Goal: Task Accomplishment & Management: Manage account settings

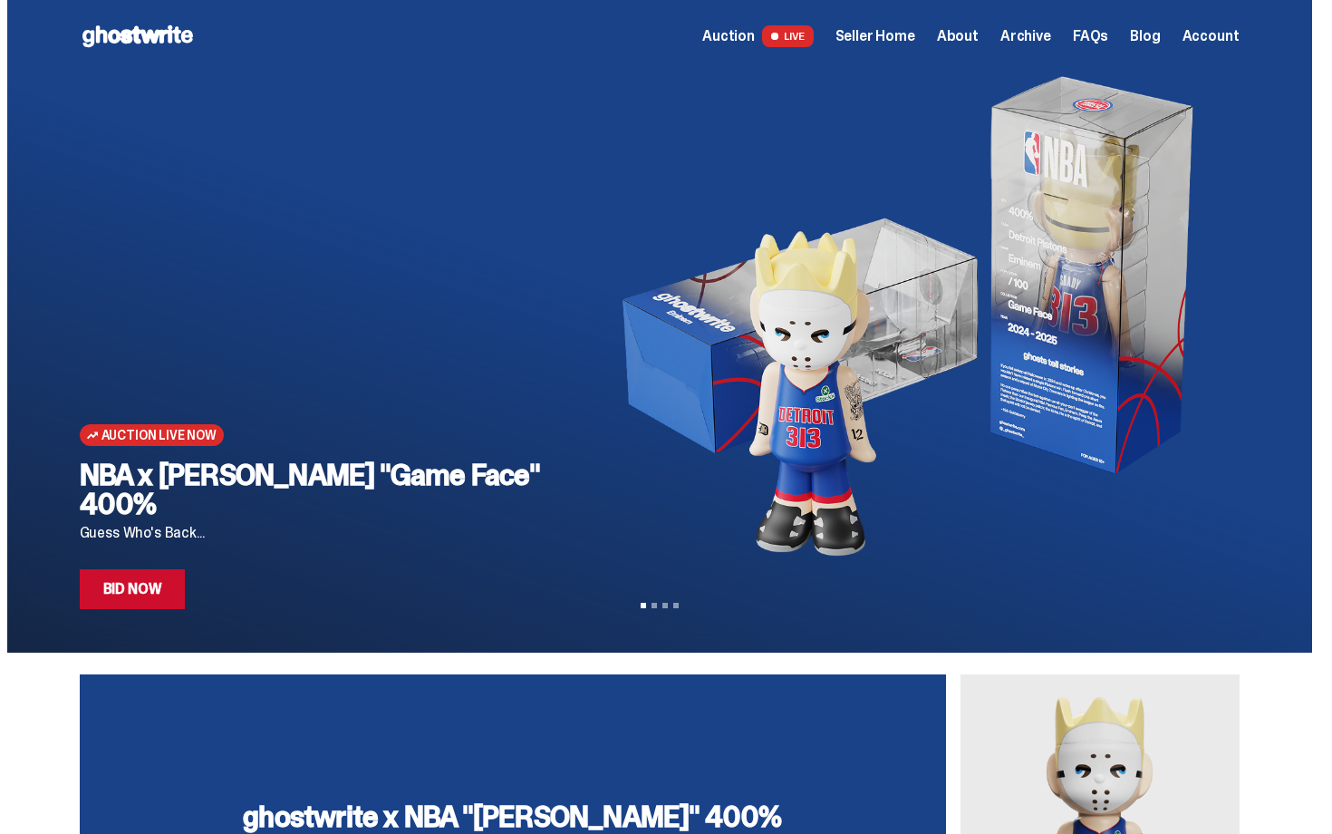
click at [916, 30] on span "Seller Home" at bounding box center [876, 36] width 80 height 15
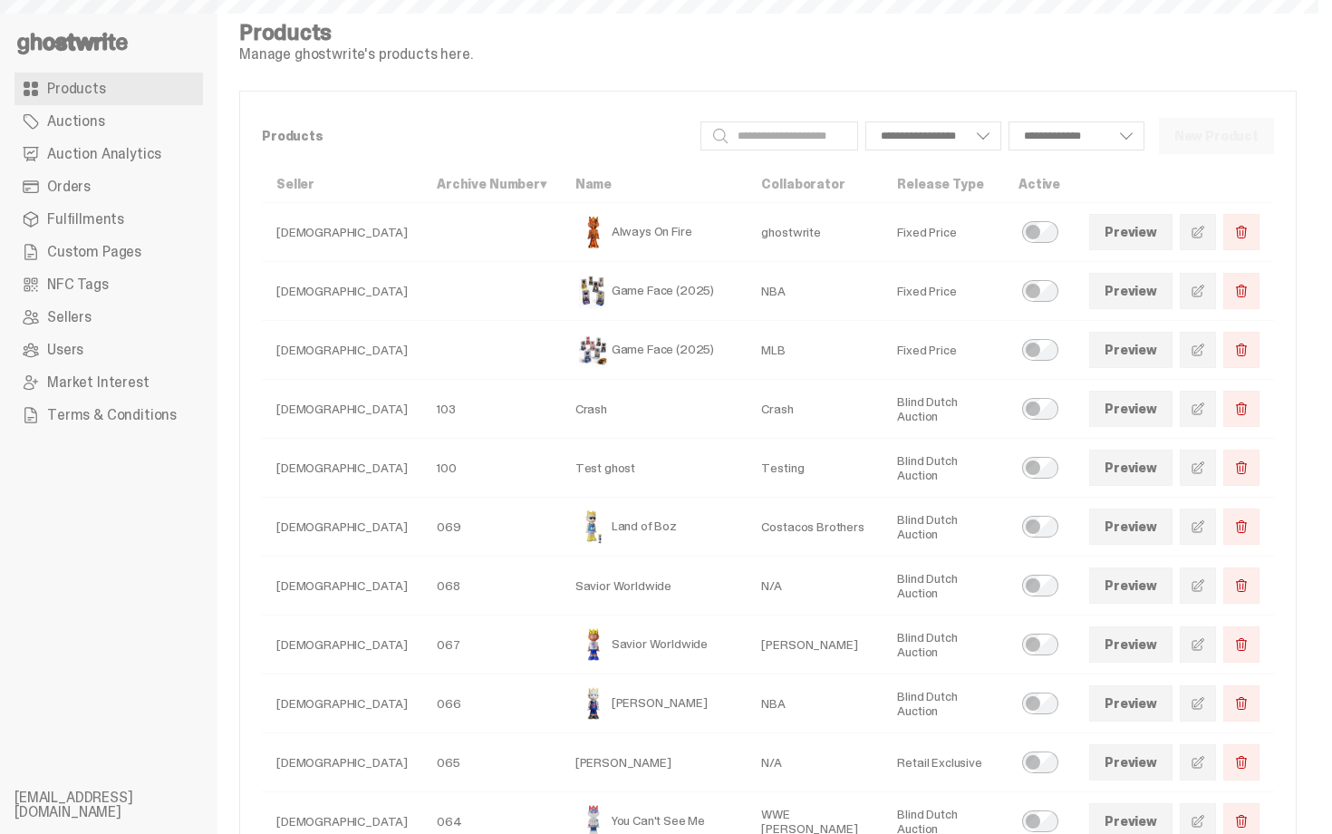
select select
click at [66, 154] on span "Auction Analytics" at bounding box center [104, 154] width 114 height 15
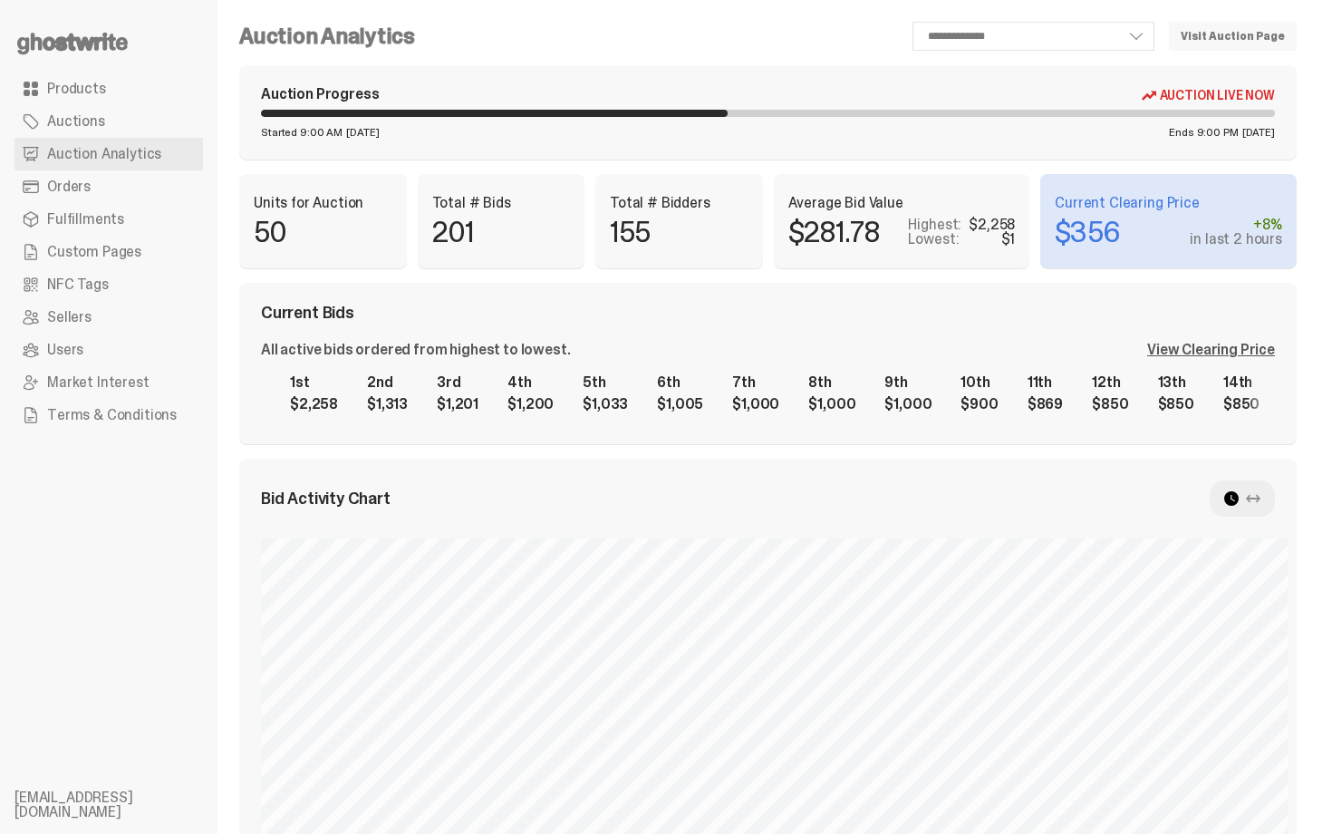
click at [1202, 206] on p "Current Clearing Price" at bounding box center [1169, 203] width 228 height 15
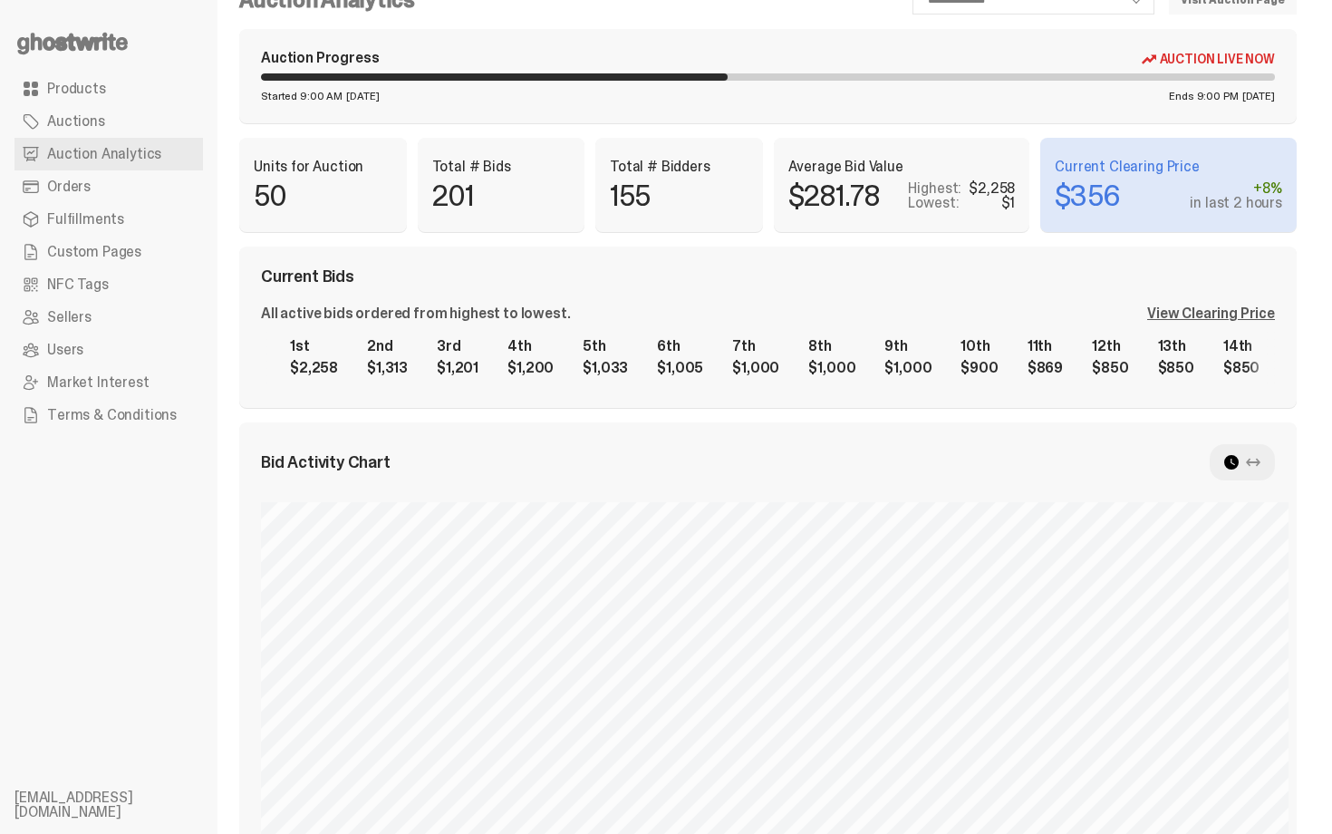
click at [1217, 325] on div "All active bids ordered from highest to lowest. View Clearing Price 1st $2,258 …" at bounding box center [768, 346] width 1014 height 80
click at [1208, 319] on div "View Clearing Price" at bounding box center [1212, 313] width 128 height 15
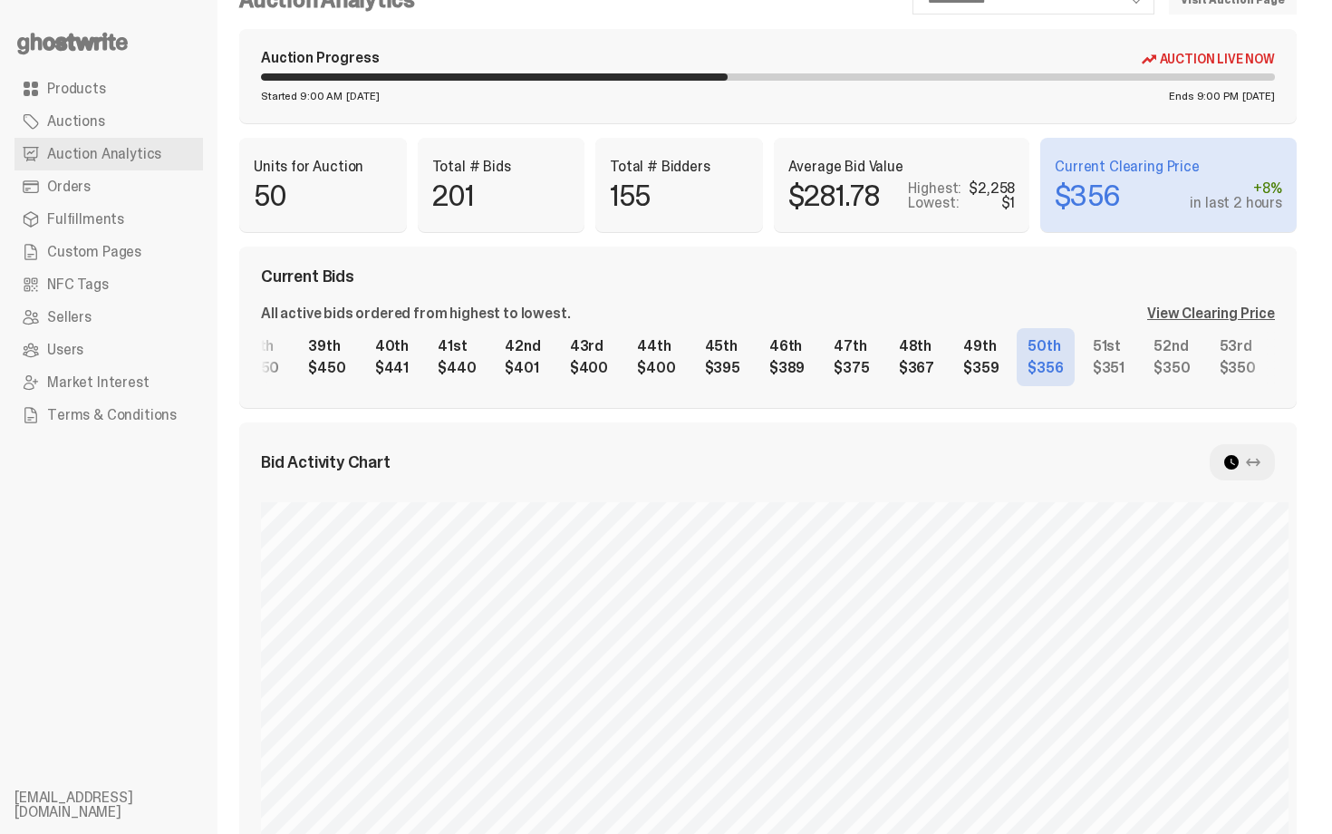
scroll to position [0, 2709]
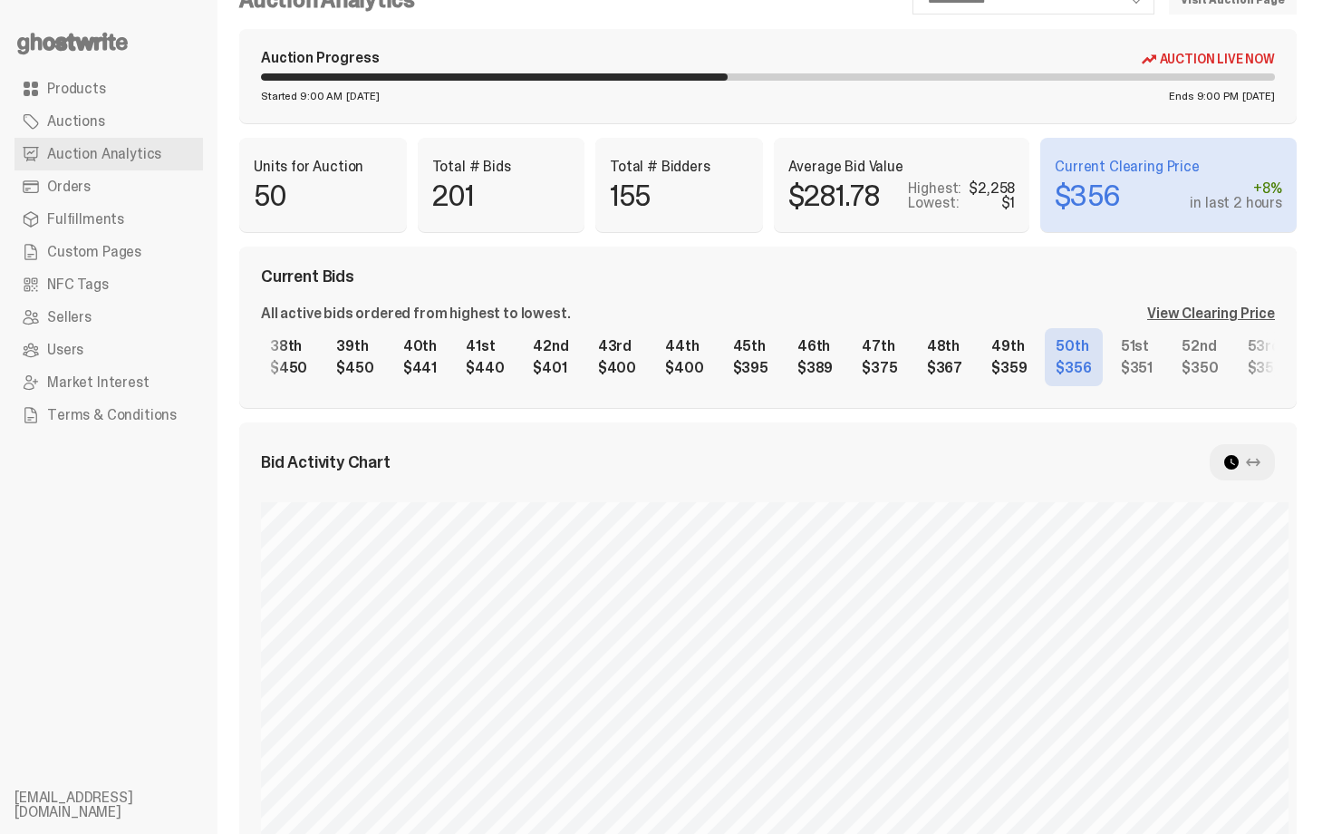
click at [812, 356] on div "1st $2,258 2nd $1,313 3rd $1,201 4th $1,200 5th $1,033 6th $1,005 7th $1,000 8t…" at bounding box center [768, 357] width 1014 height 58
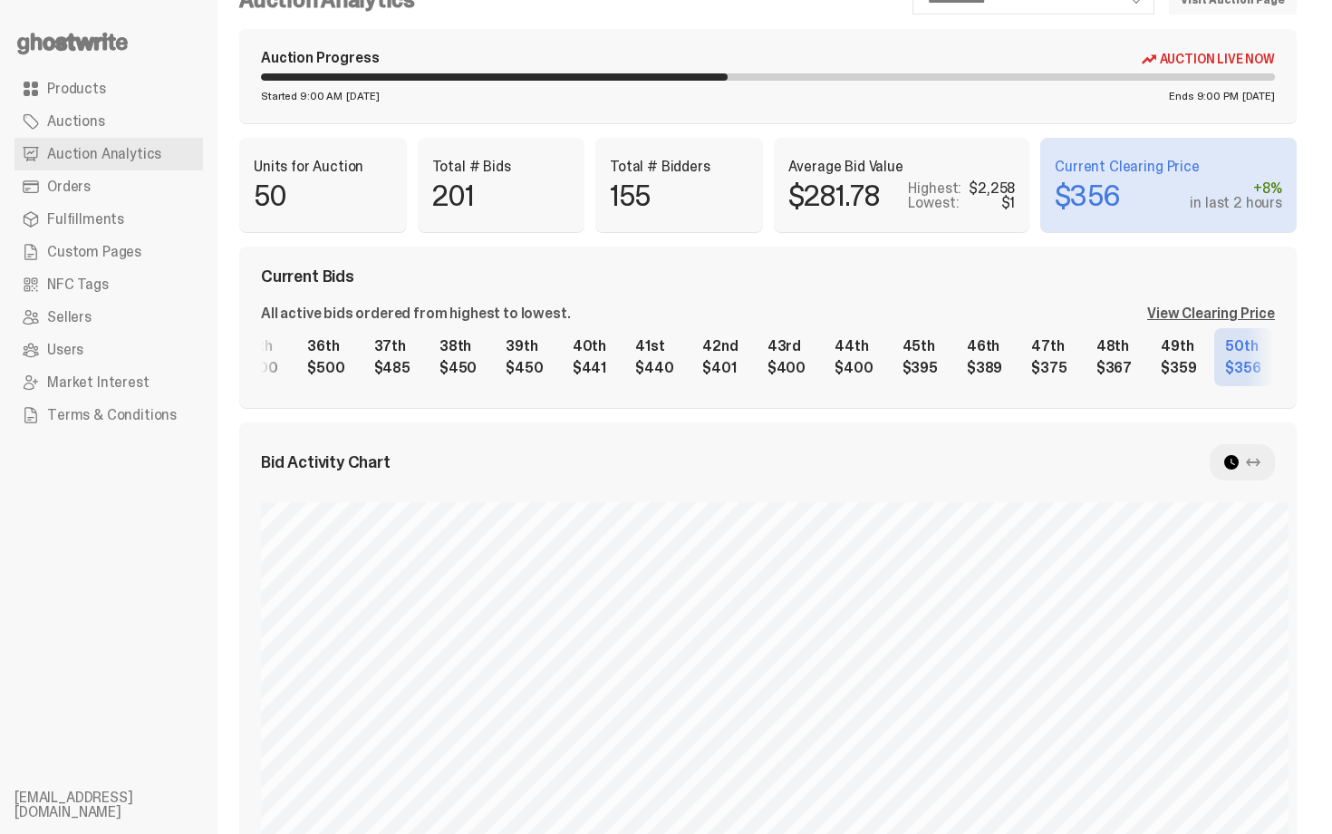
click at [894, 366] on div "1st $2,258 2nd $1,313 3rd $1,201 4th $1,200 5th $1,033 6th $1,005 7th $1,000 8t…" at bounding box center [768, 357] width 1014 height 58
click at [945, 362] on div "1st $2,258 2nd $1,313 3rd $1,201 4th $1,200 5th $1,033 6th $1,005 7th $1,000 8t…" at bounding box center [768, 357] width 1014 height 58
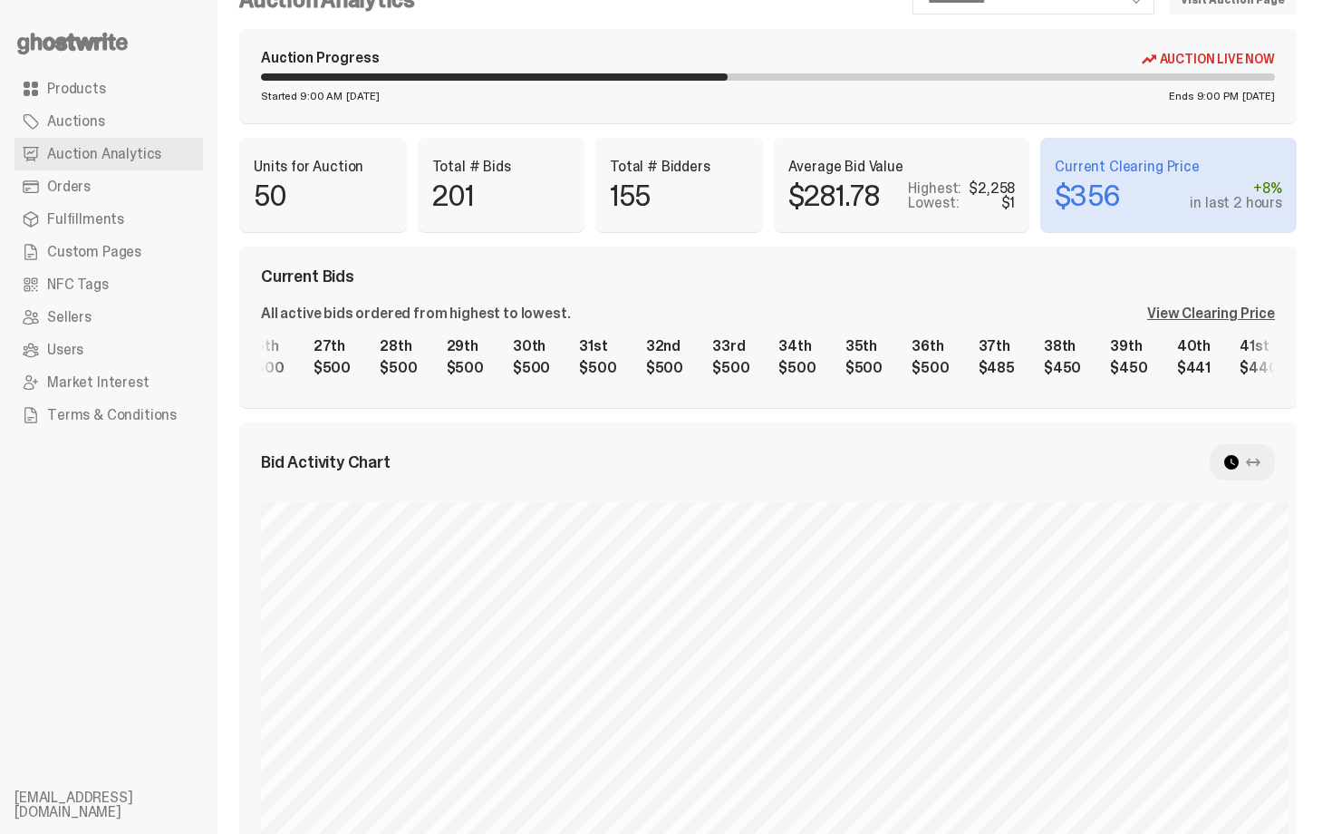
click at [1031, 363] on div "1st $2,258 2nd $1,313 3rd $1,201 4th $1,200 5th $1,033 6th $1,005 7th $1,000 8t…" at bounding box center [768, 357] width 1014 height 58
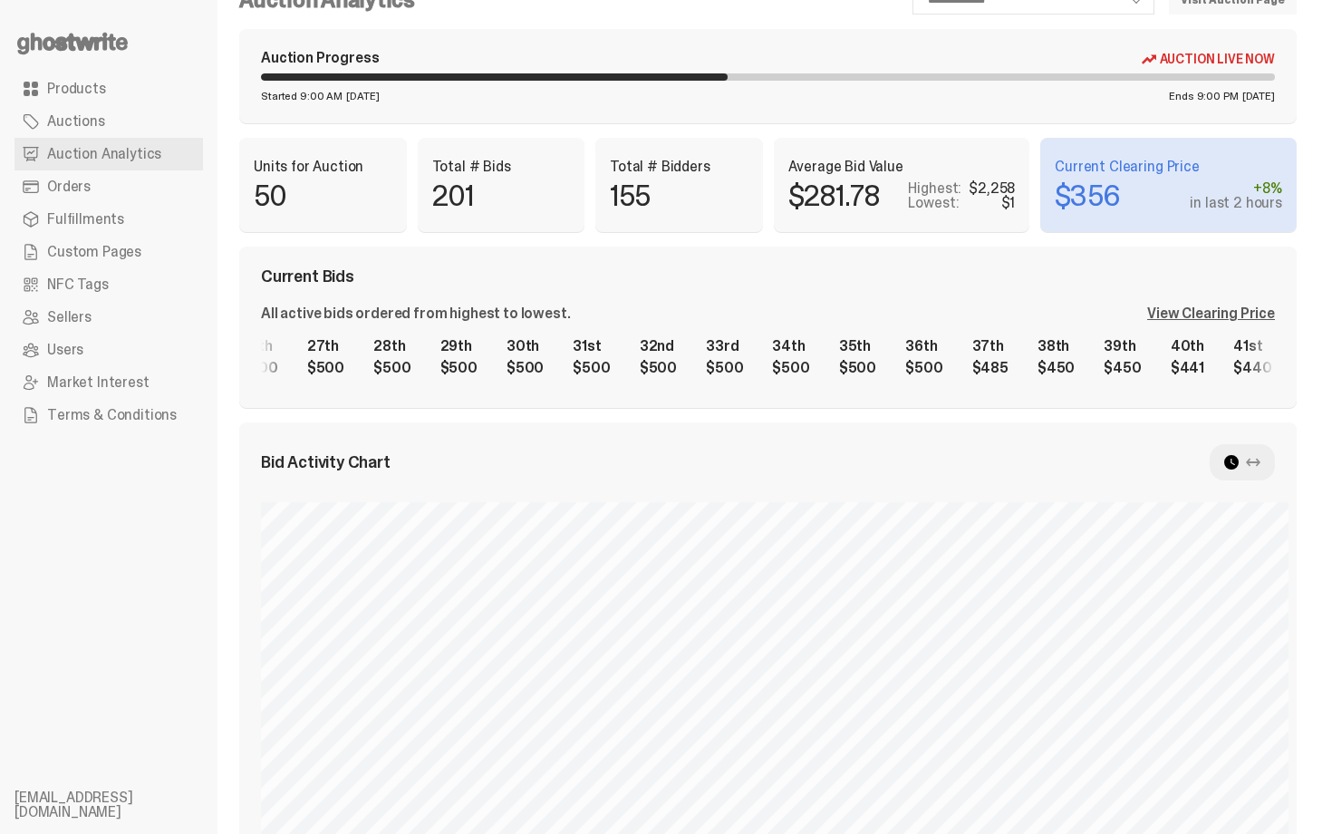
click at [843, 268] on div "Current Bids" at bounding box center [768, 276] width 1014 height 16
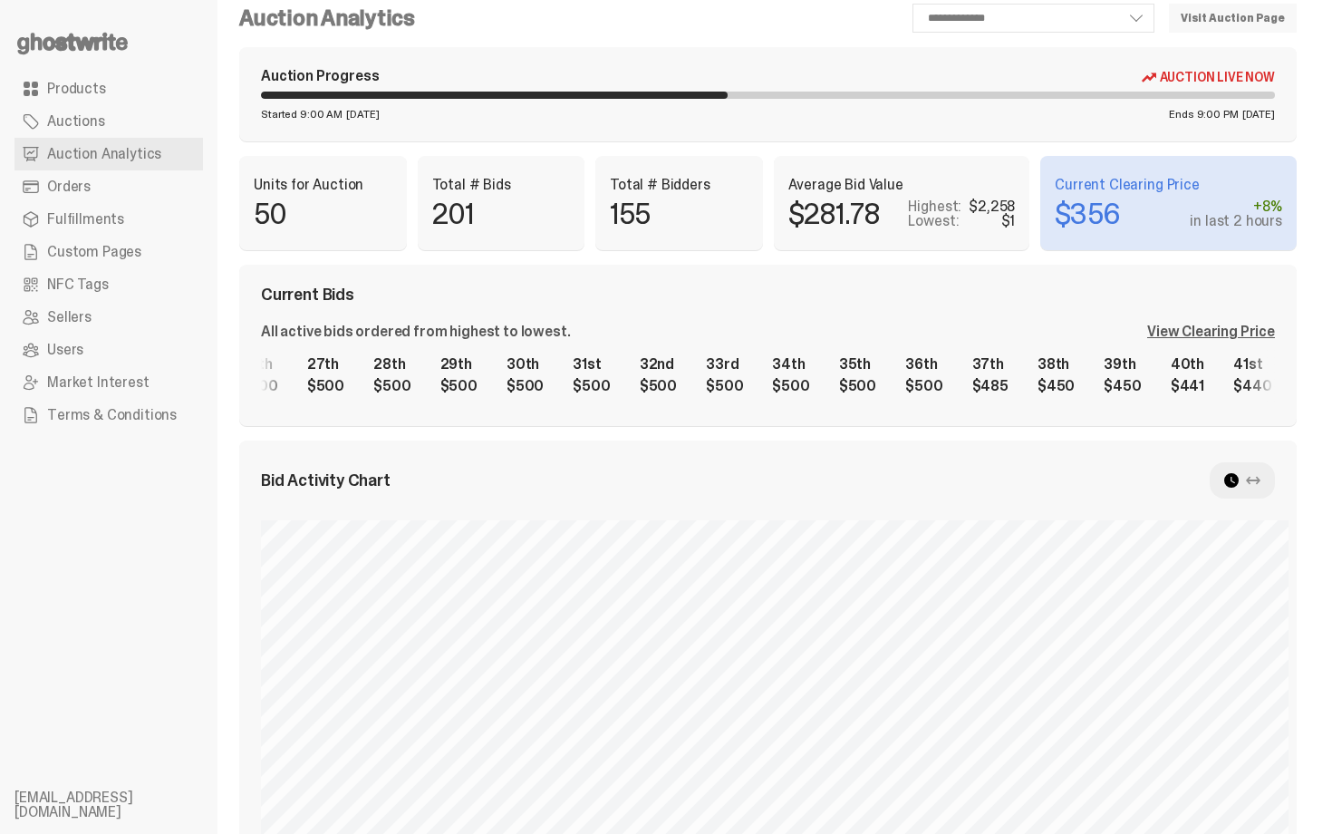
scroll to position [0, 0]
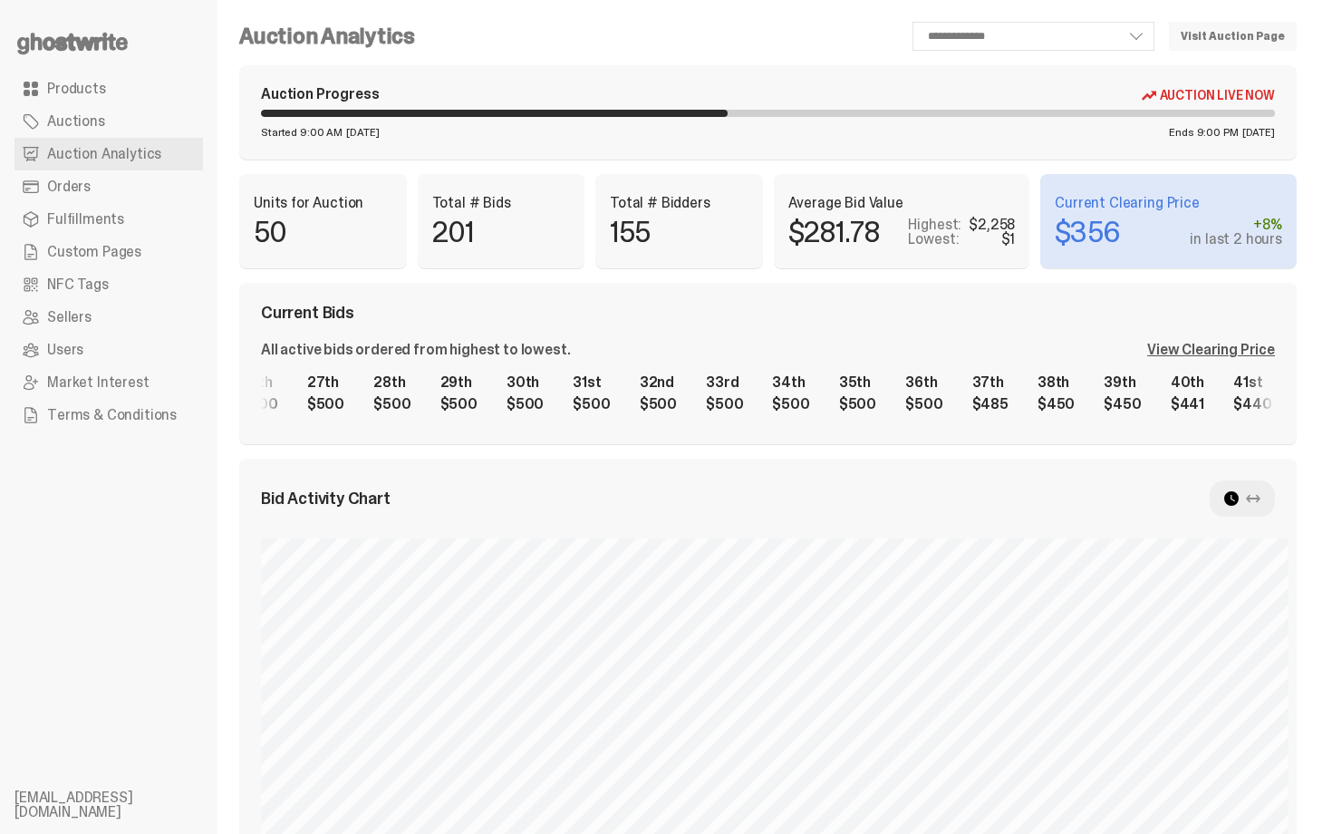
click at [751, 291] on div "Current Bids All active bids ordered from highest to lowest. View Clearing Pric…" at bounding box center [768, 363] width 1058 height 161
click at [835, 103] on div "Auction Progress Auction Live Now Started 9:00 AM [DATE] Ends 9:00 PM [DATE]" at bounding box center [768, 112] width 1058 height 94
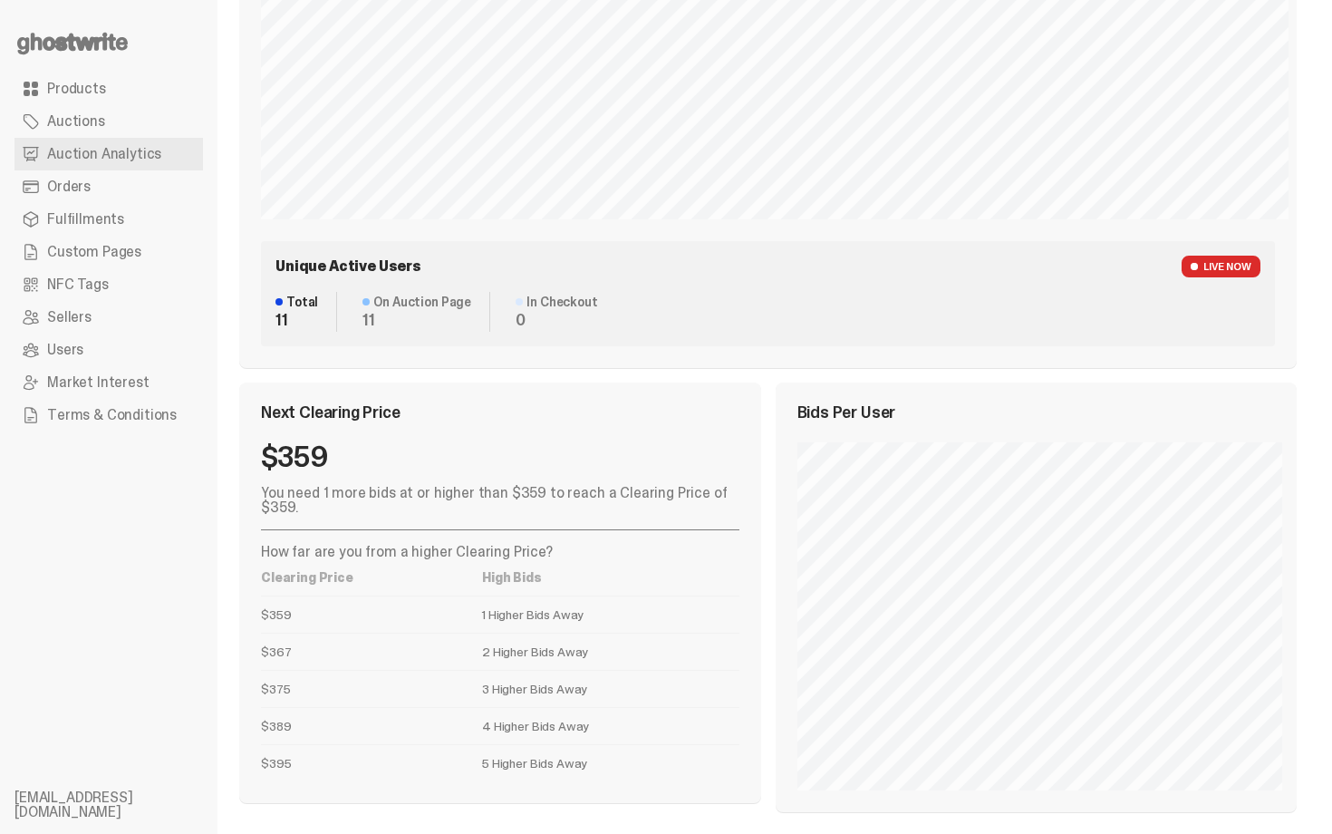
scroll to position [802, 0]
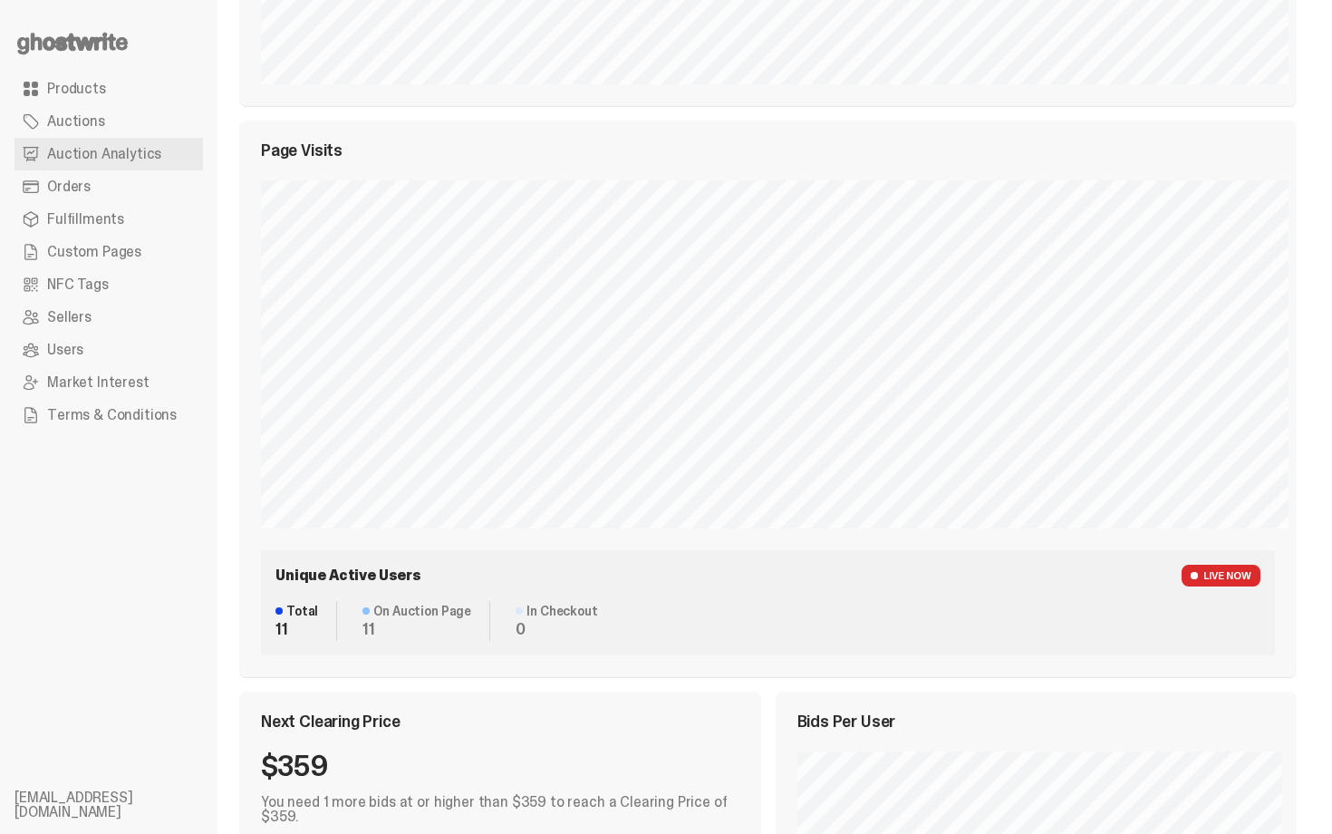
drag, startPoint x: 1332, startPoint y: 561, endPoint x: 1265, endPoint y: -33, distance: 597.4
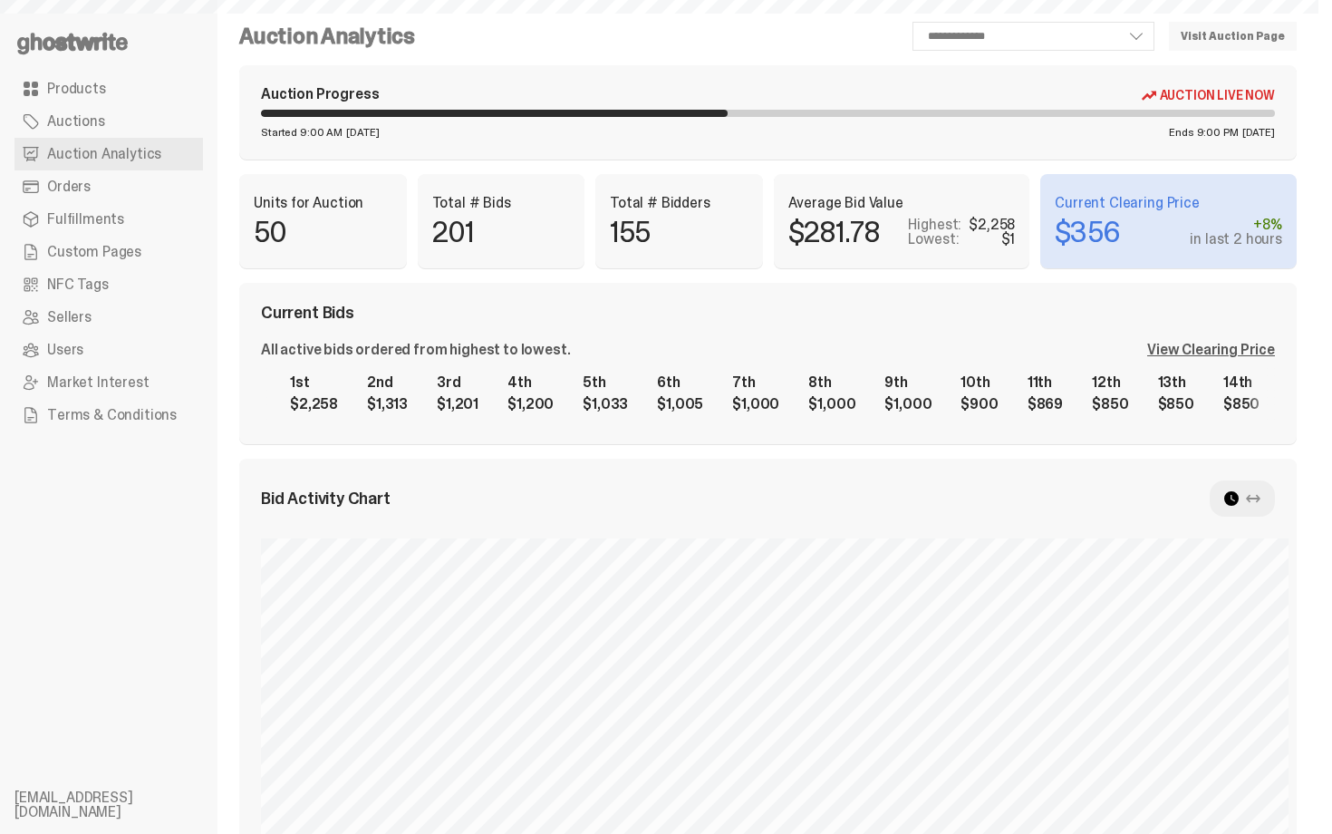
click at [1224, 351] on div "View Clearing Price" at bounding box center [1212, 350] width 128 height 15
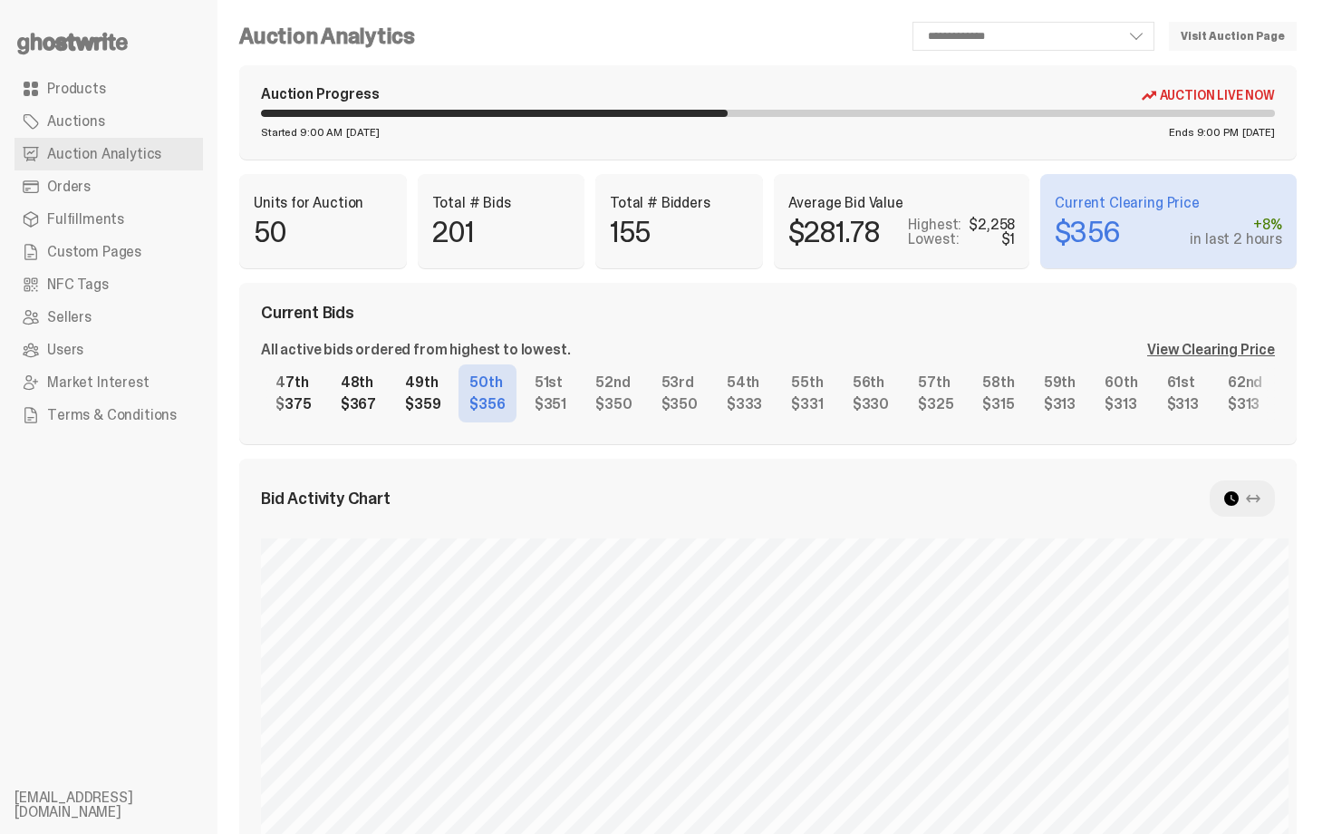
click at [822, 402] on div "1st $2,258 2nd $1,313 3rd $1,201 4th $1,200 5th $1,033 6th $1,005 7th $1,000 8t…" at bounding box center [768, 393] width 1014 height 58
drag, startPoint x: 1040, startPoint y: 432, endPoint x: 1026, endPoint y: 415, distance: 21.9
click at [1040, 432] on div "Current Bids All active bids ordered from highest to lowest. View Clearing Pric…" at bounding box center [768, 363] width 1058 height 161
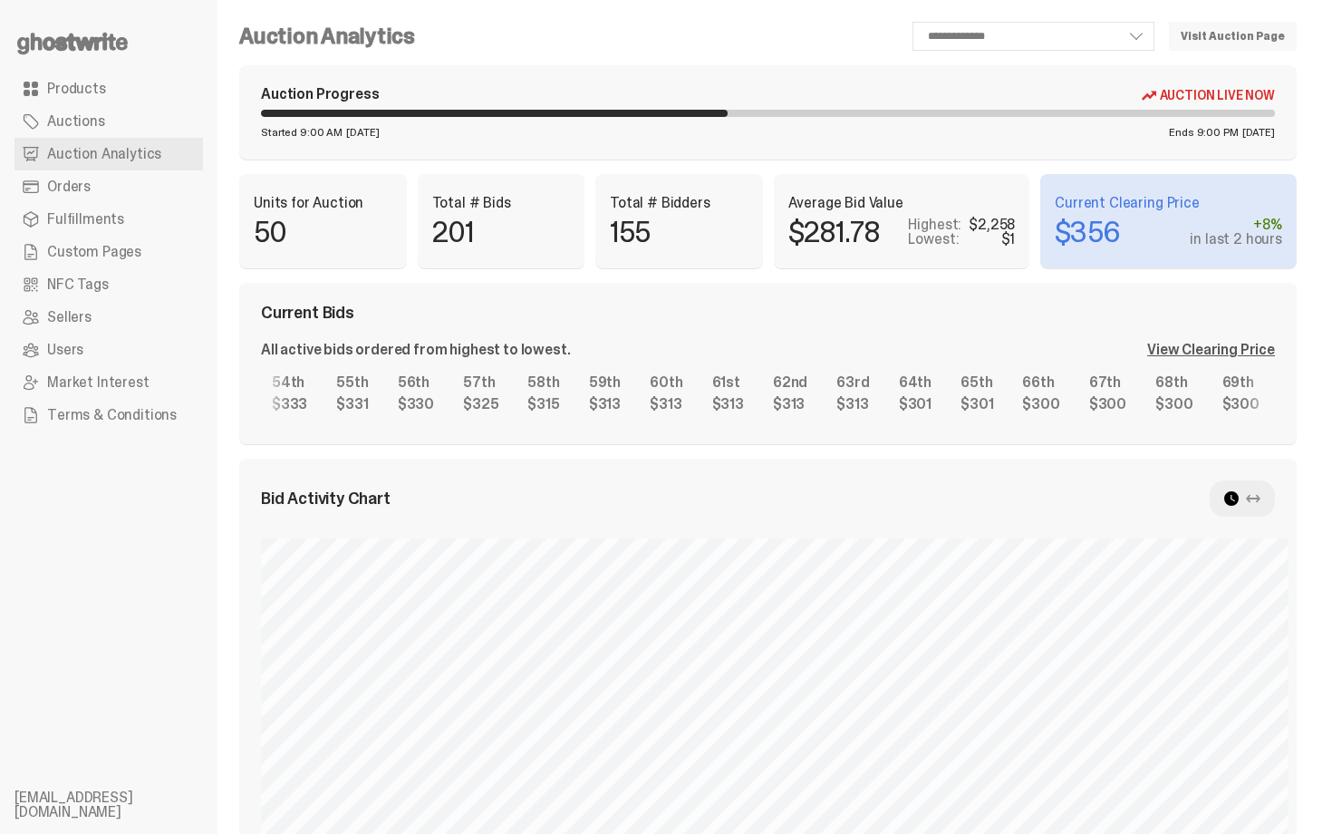
click at [582, 377] on div "1st $2,258 2nd $1,313 3rd $1,201 4th $1,200 5th $1,033 6th $1,005 7th $1,000 8t…" at bounding box center [768, 393] width 1014 height 58
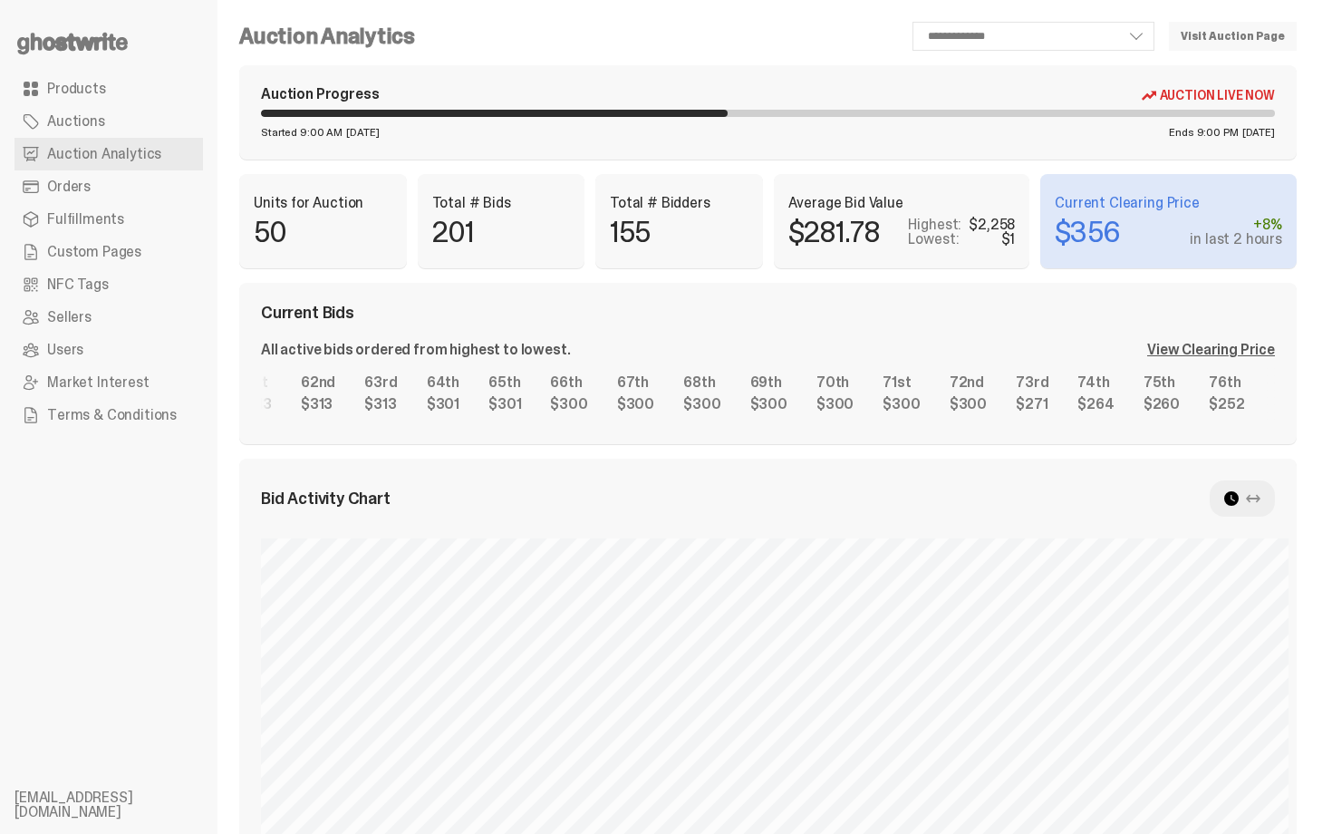
click at [606, 378] on div "1st $2,258 2nd $1,313 3rd $1,201 4th $1,200 5th $1,033 6th $1,005 7th $1,000 8t…" at bounding box center [768, 393] width 1014 height 58
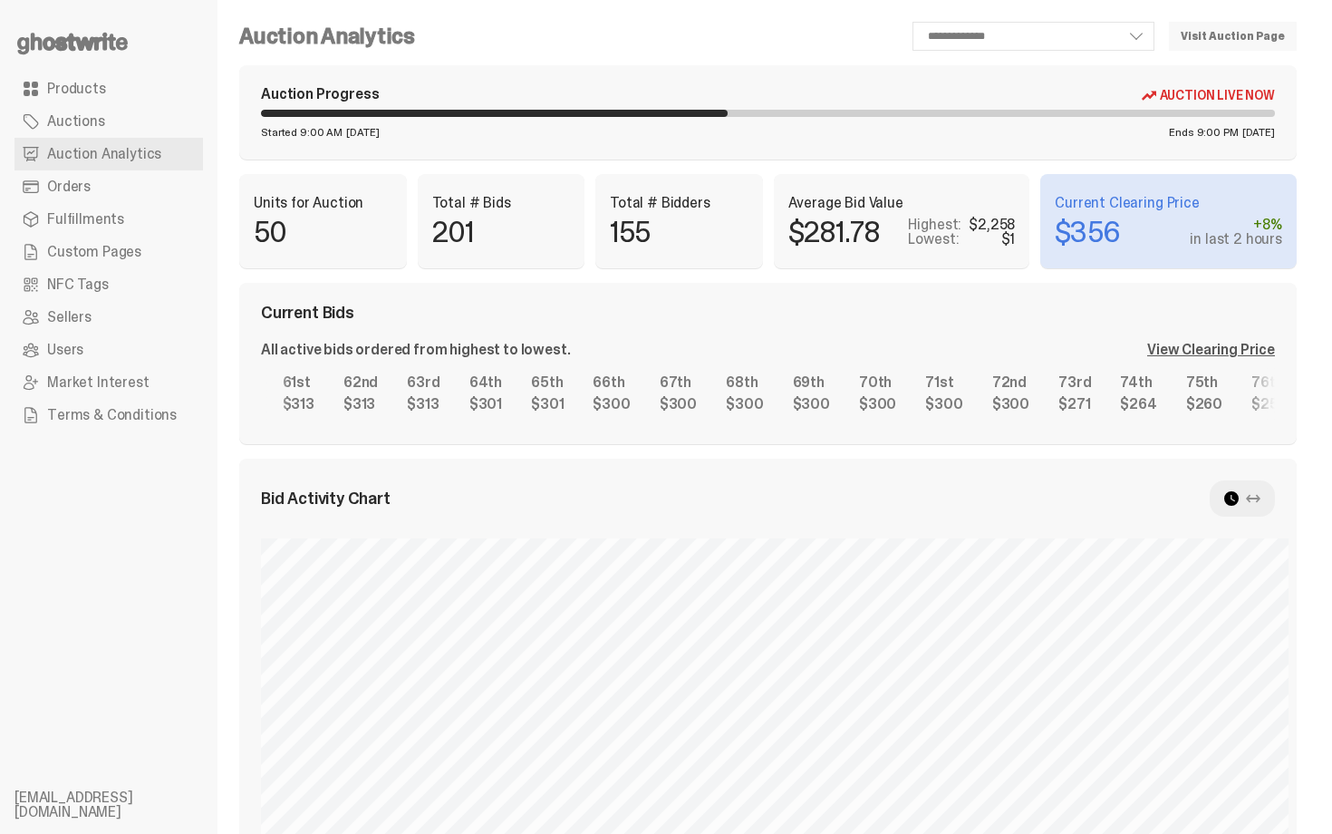
scroll to position [0, 3997]
click at [968, 383] on div "1st $2,258 2nd $1,313 3rd $1,201 4th $1,200 5th $1,033 6th $1,005 7th $1,000 8t…" at bounding box center [768, 393] width 1014 height 58
click at [961, 341] on div "Current Bids All active bids ordered from highest to lowest. View Clearing Pric…" at bounding box center [768, 363] width 1058 height 161
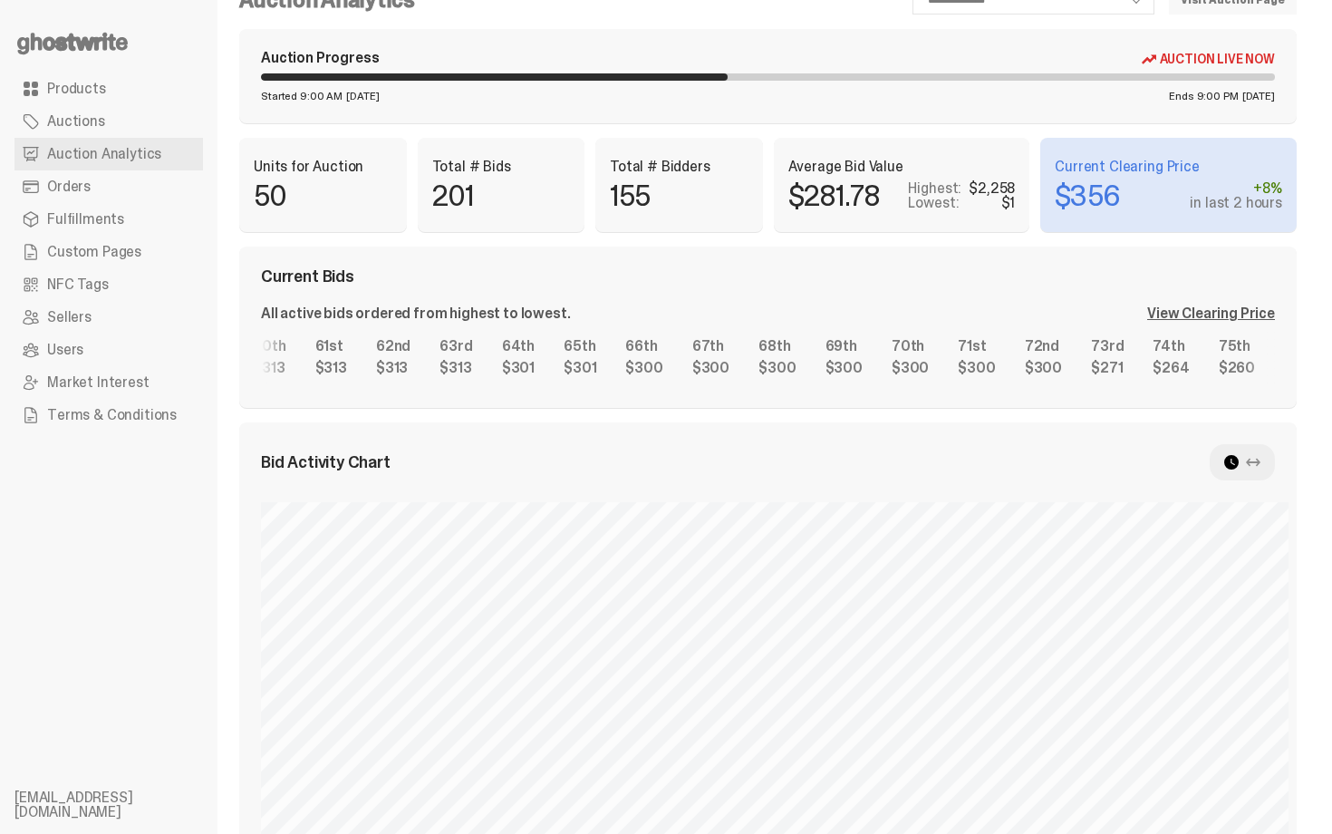
scroll to position [0, 3964]
click at [1023, 373] on div "1st $2,258 2nd $1,313 3rd $1,201 4th $1,200 5th $1,033 6th $1,005 7th $1,000 8t…" at bounding box center [768, 357] width 1014 height 58
click at [1027, 254] on div "Current Bids All active bids ordered from highest to lowest. View Clearing Pric…" at bounding box center [768, 327] width 1058 height 161
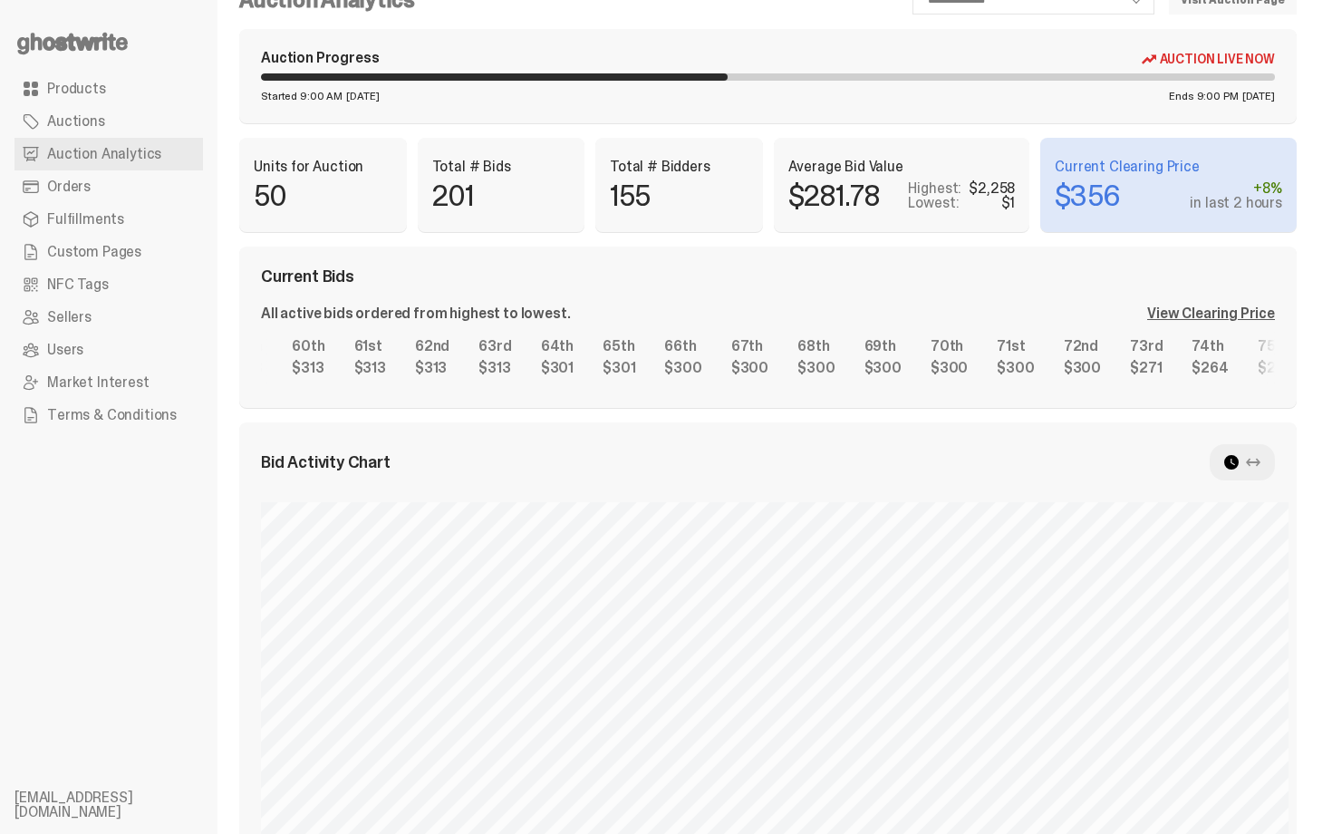
scroll to position [0, 3930]
click at [876, 375] on div "1st $2,258 2nd $1,313 3rd $1,201 4th $1,200 5th $1,033 6th $1,005 7th $1,000 8t…" at bounding box center [768, 357] width 1014 height 58
click at [1209, 313] on div "View Clearing Price" at bounding box center [1212, 313] width 128 height 15
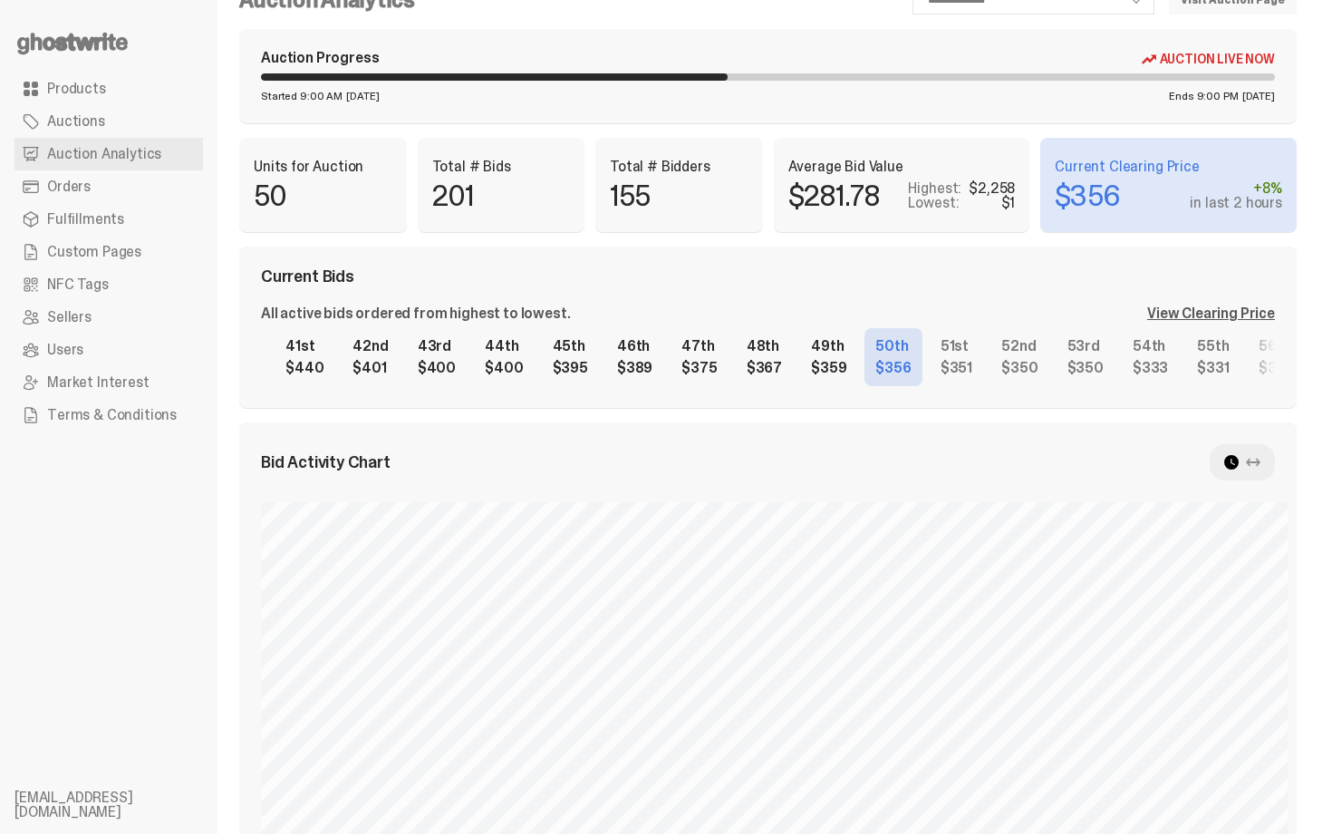
scroll to position [0, 2679]
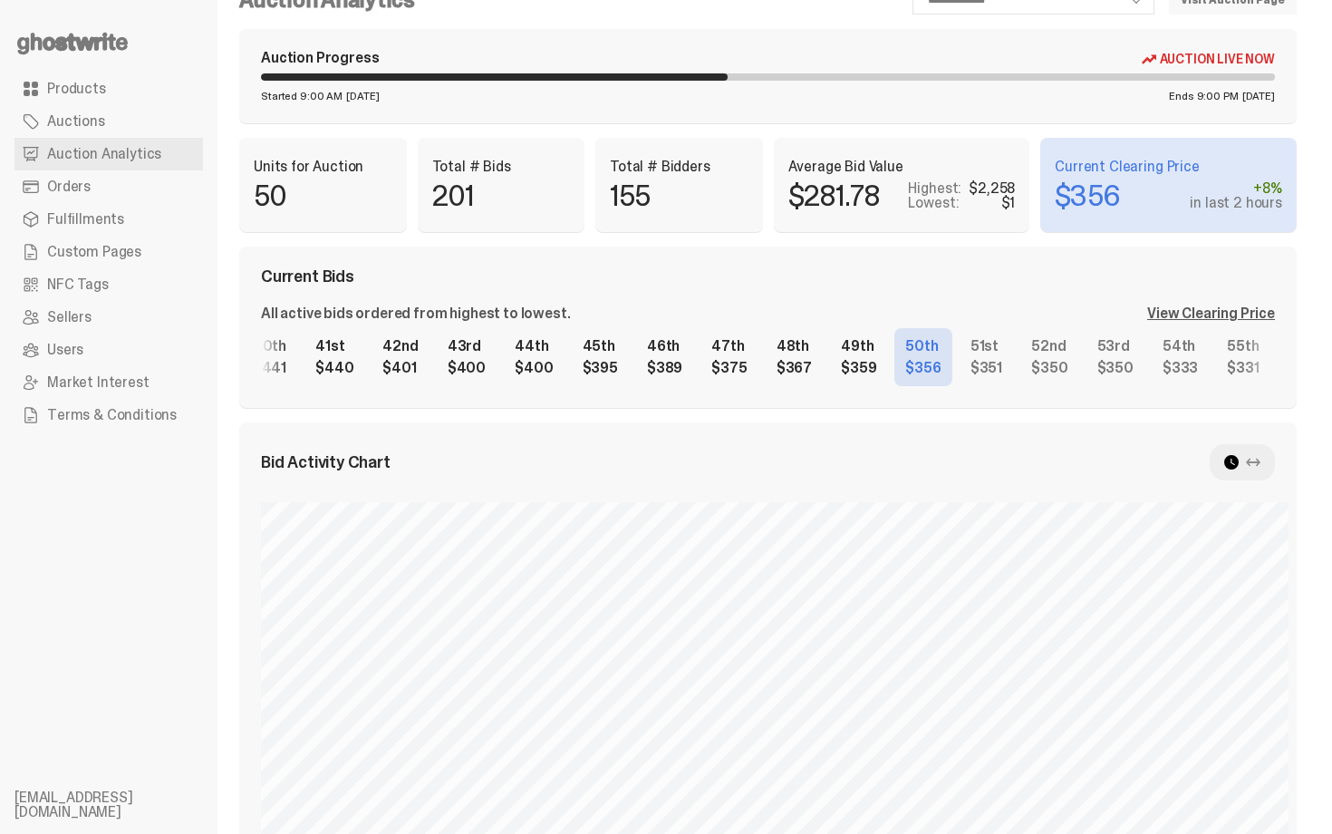
click at [1022, 360] on div "1st $2,258 2nd $1,313 3rd $1,201 4th $1,200 5th $1,033 6th $1,005 7th $1,000 8t…" at bounding box center [768, 357] width 1014 height 58
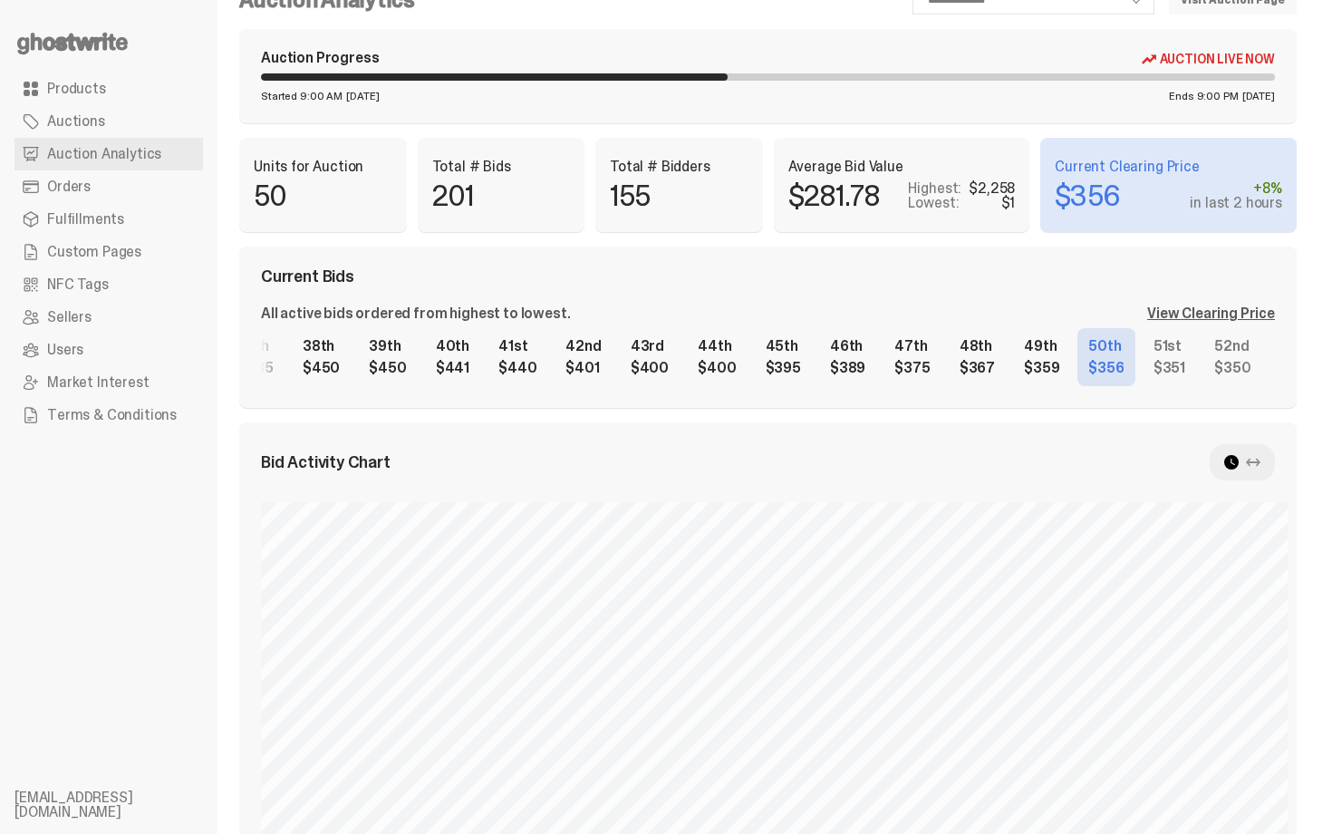
click at [935, 342] on div "1st $2,258 2nd $1,313 3rd $1,201 4th $1,200 5th $1,033 6th $1,005 7th $1,000 8t…" at bounding box center [768, 357] width 1014 height 58
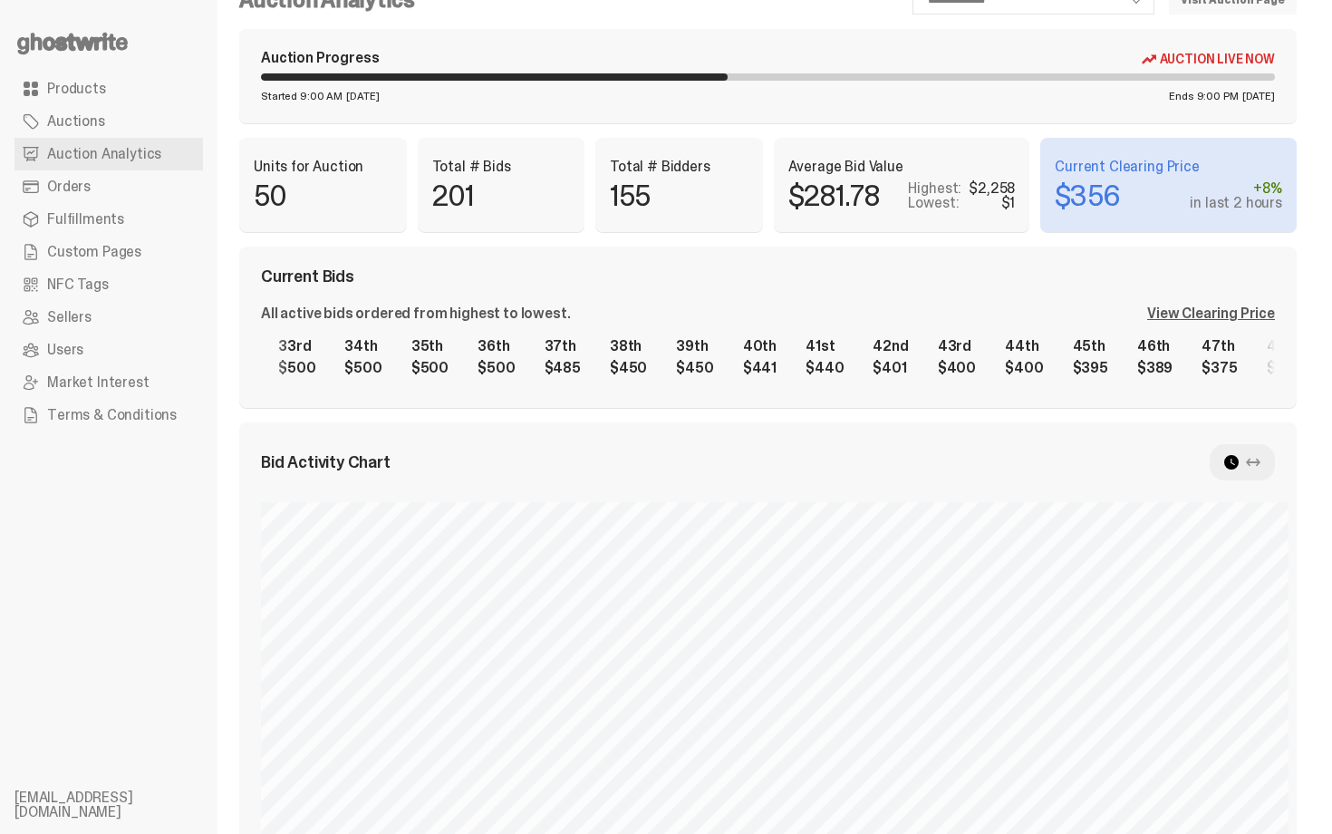
click at [955, 346] on div "1st $2,258 2nd $1,313 3rd $1,201 4th $1,200 5th $1,033 6th $1,005 7th $1,000 8t…" at bounding box center [768, 357] width 1014 height 58
select select "**"
click at [53, 96] on span "Products" at bounding box center [76, 89] width 59 height 15
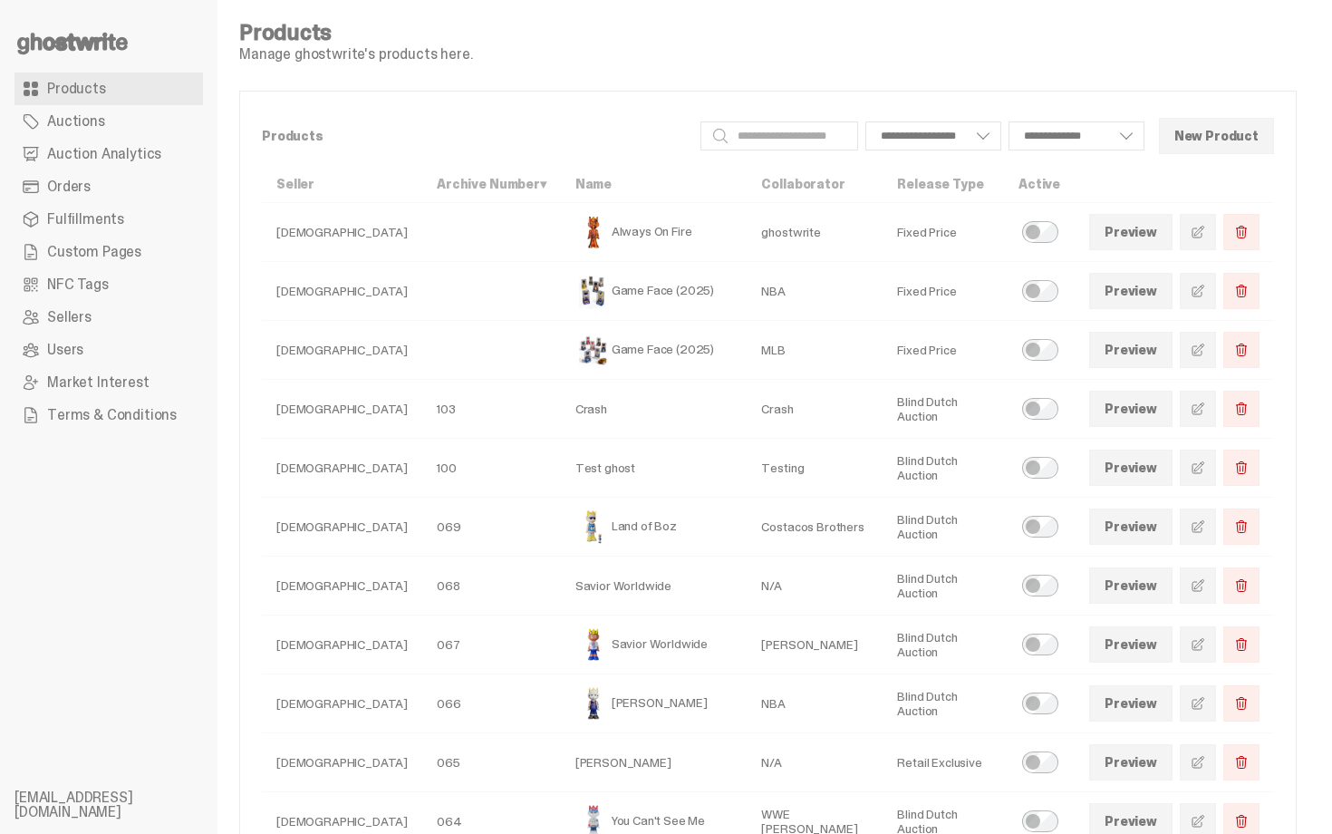
click at [94, 199] on link "Orders" at bounding box center [109, 186] width 189 height 33
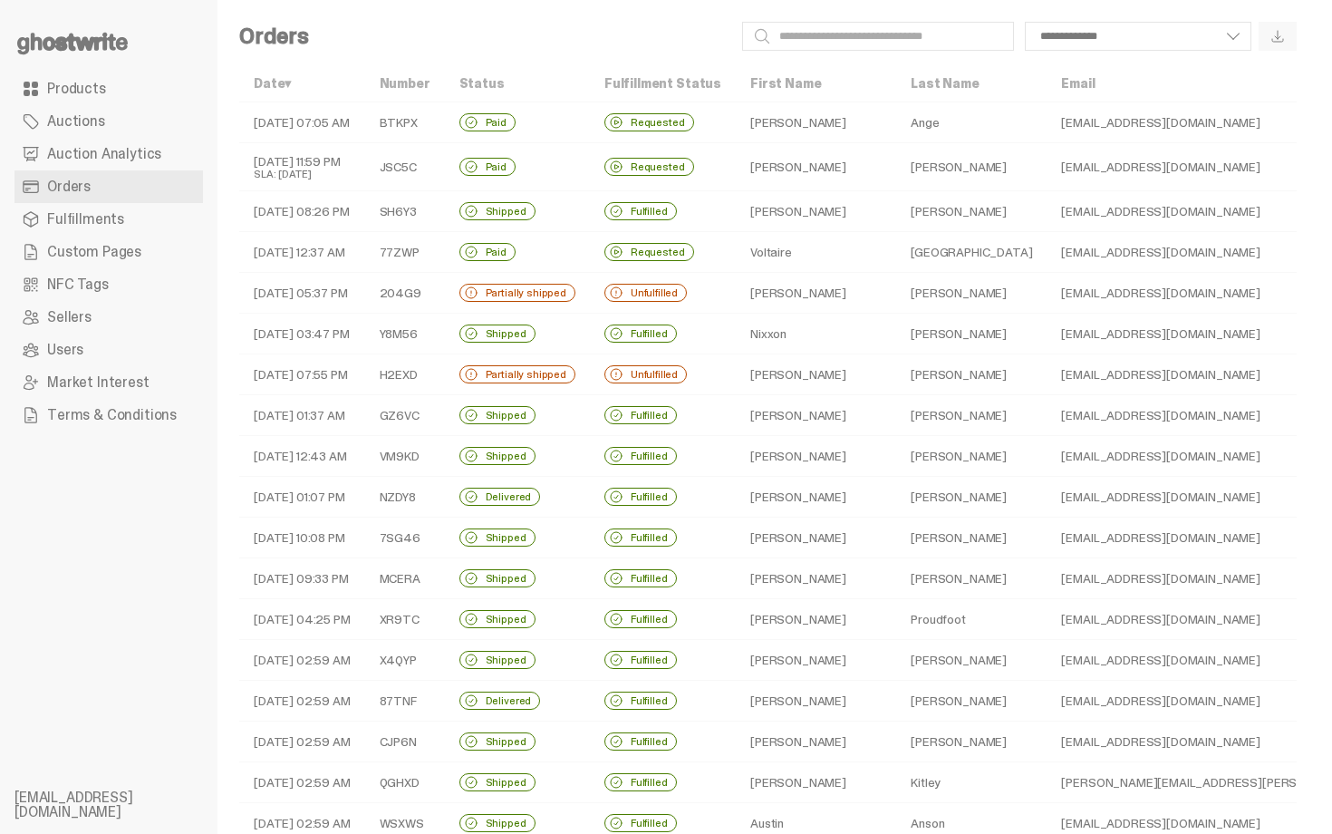
click at [1047, 126] on td "ericutk1@aol.com" at bounding box center [1257, 122] width 420 height 41
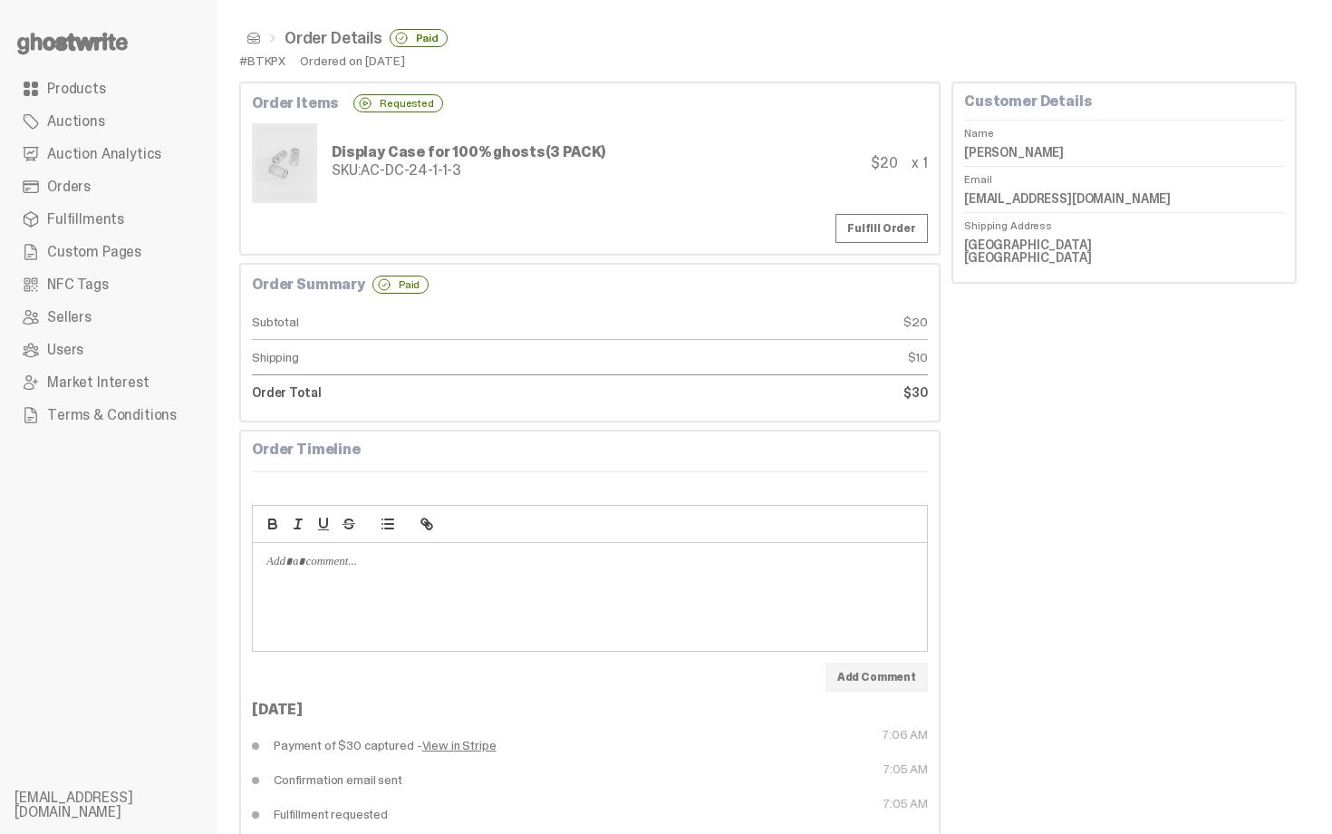
click at [262, 39] on li "Order Details Paid" at bounding box center [354, 38] width 187 height 18
click at [255, 39] on span at bounding box center [254, 38] width 15 height 15
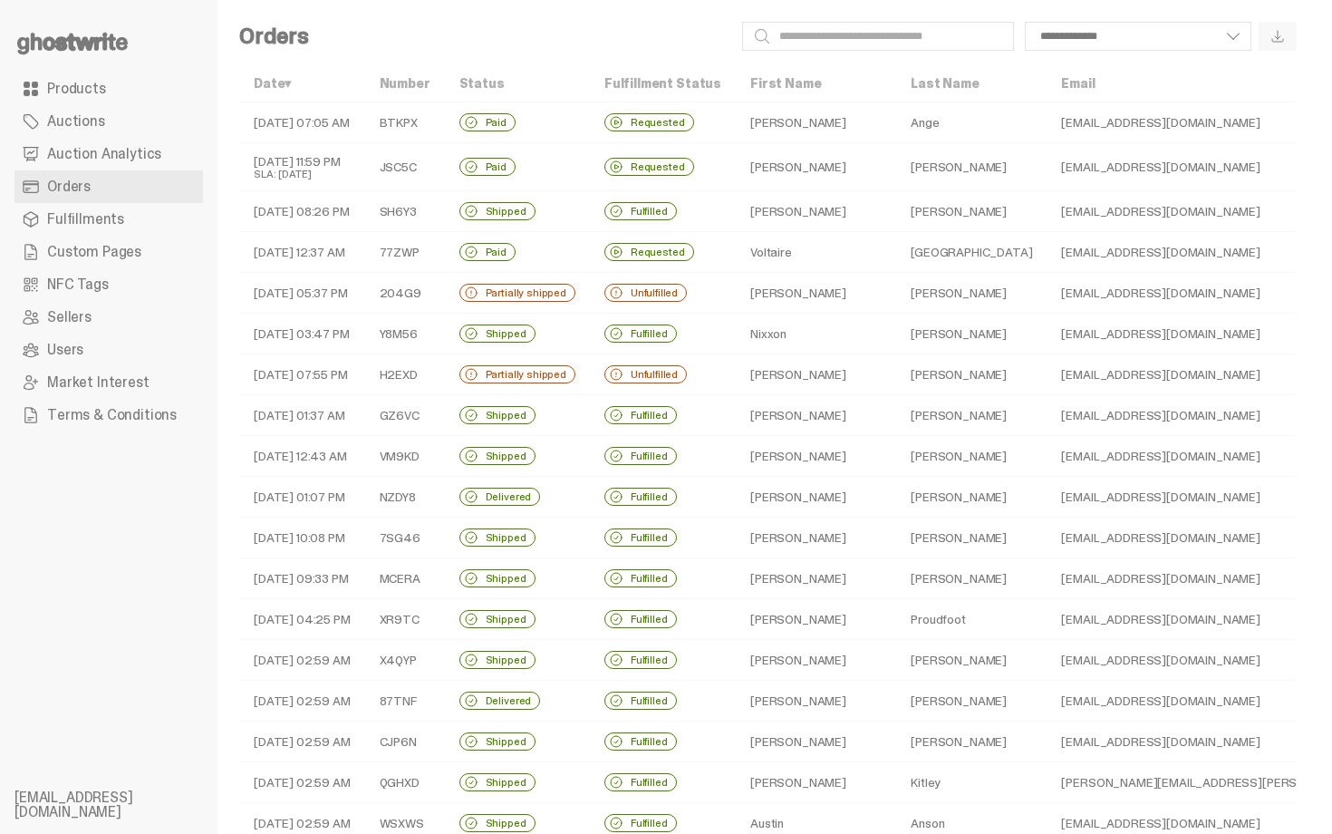
select select
